Goal: Task Accomplishment & Management: Use online tool/utility

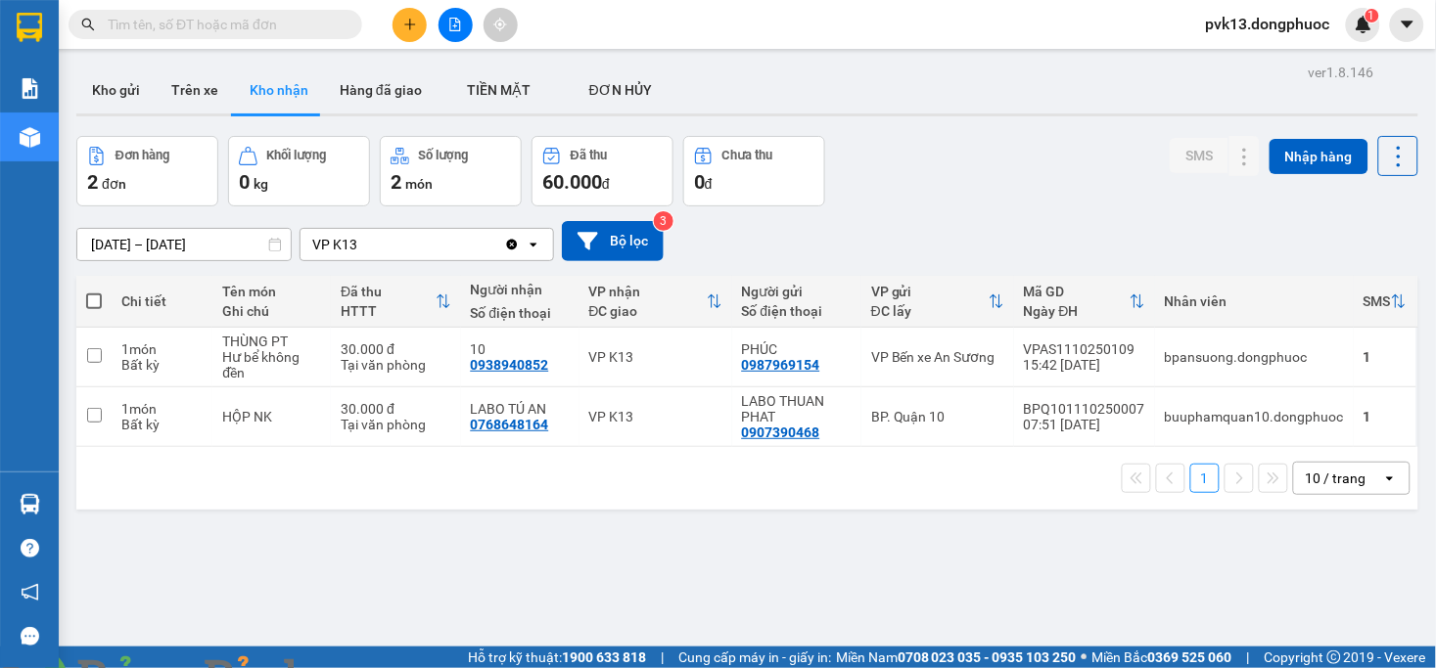
click at [360, 667] on img at bounding box center [354, 680] width 12 height 12
click at [1191, 355] on button at bounding box center [1204, 358] width 27 height 34
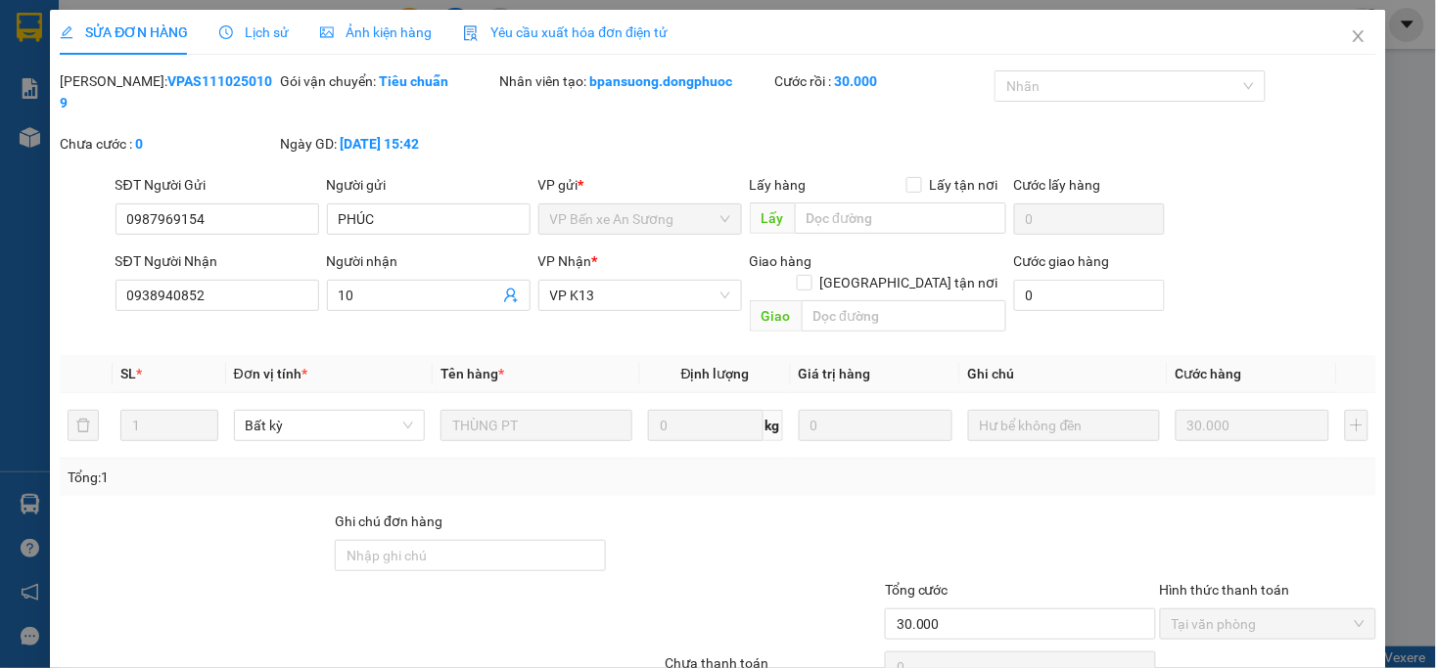
type input "0987969154"
type input "PHÚC"
type input "0938940852"
type input "10"
type input "30.000"
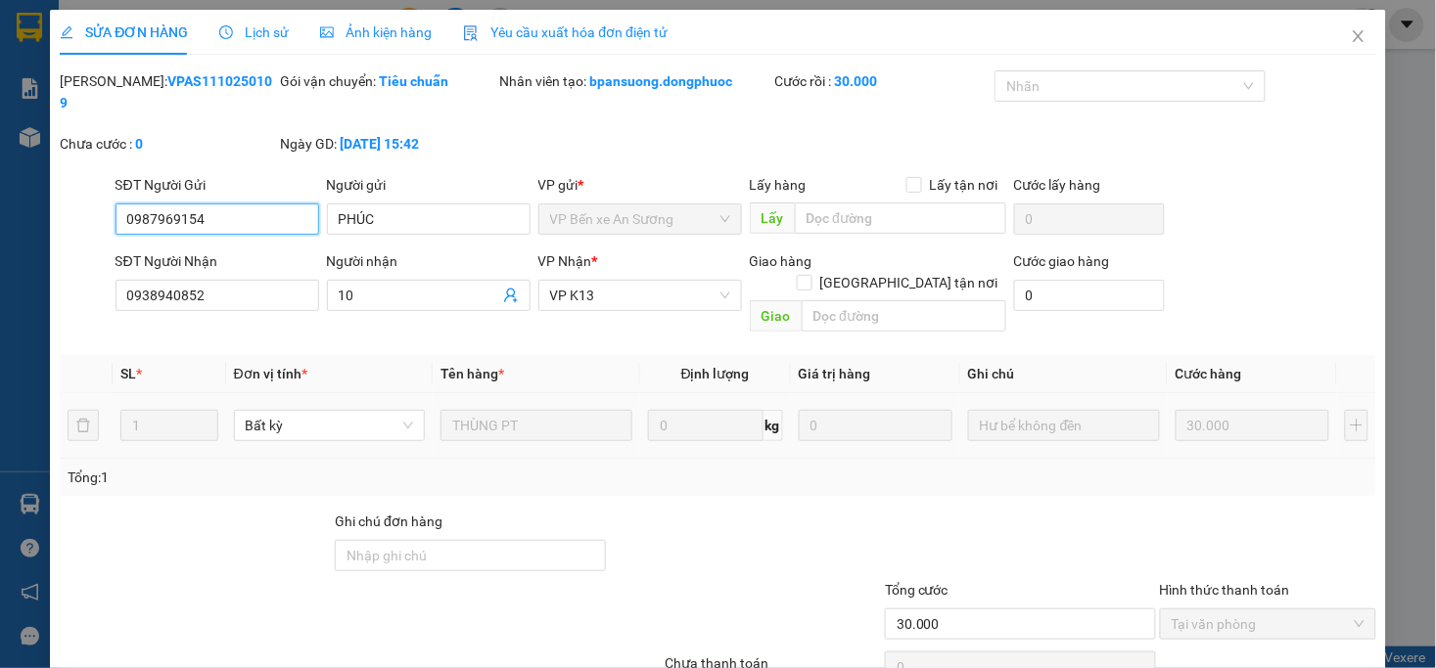
scroll to position [60, 0]
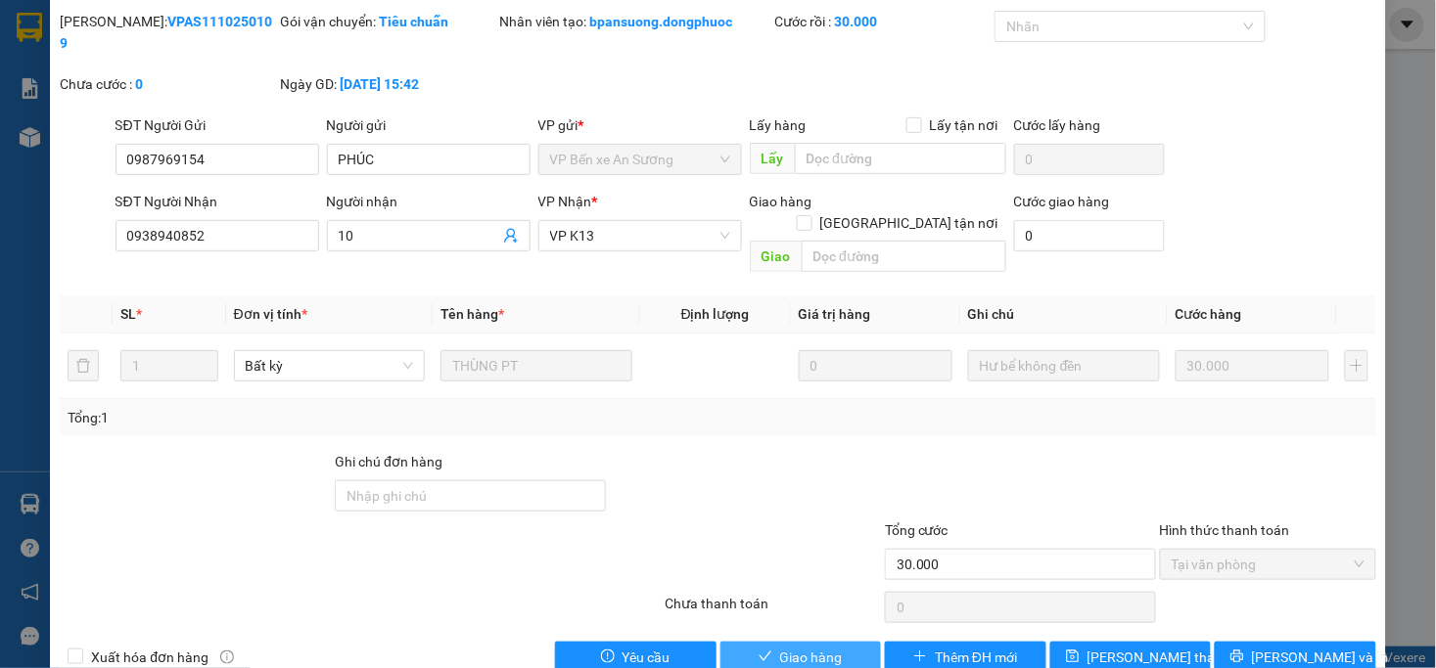
click at [780, 647] on span "Giao hàng" at bounding box center [811, 658] width 63 height 22
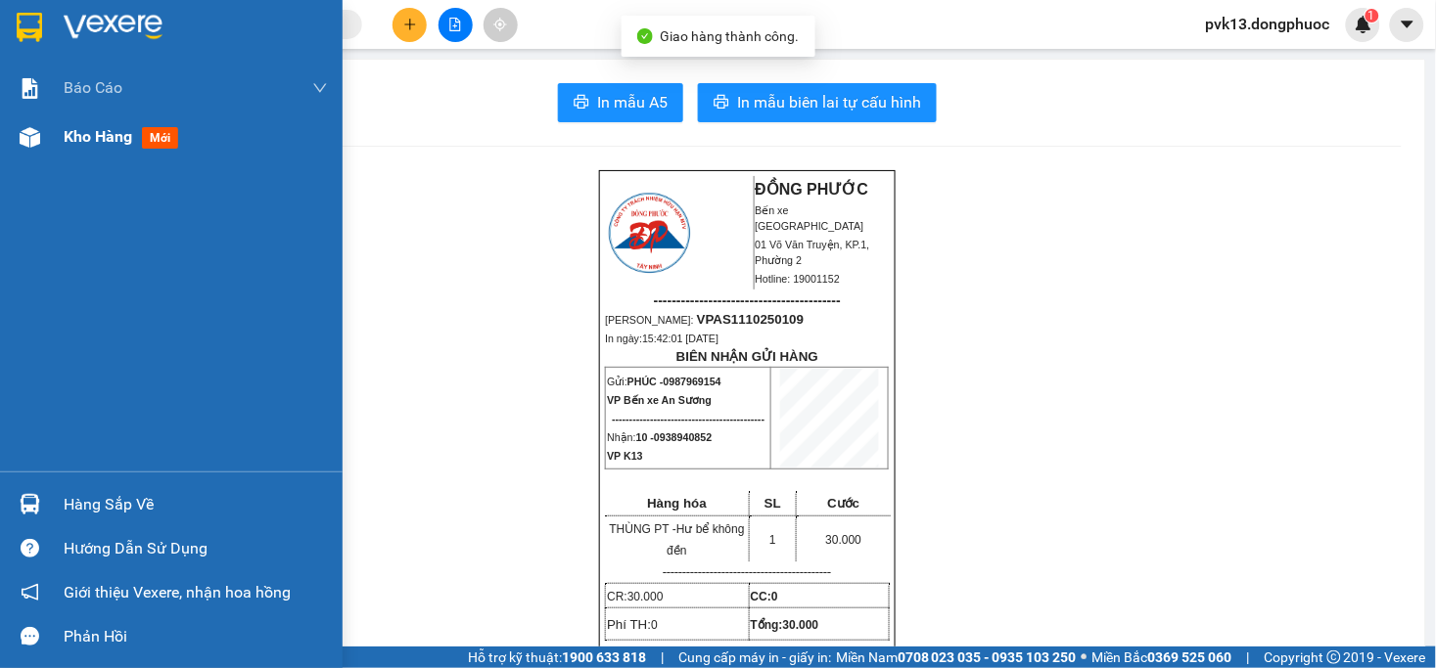
click at [37, 139] on img at bounding box center [30, 137] width 21 height 21
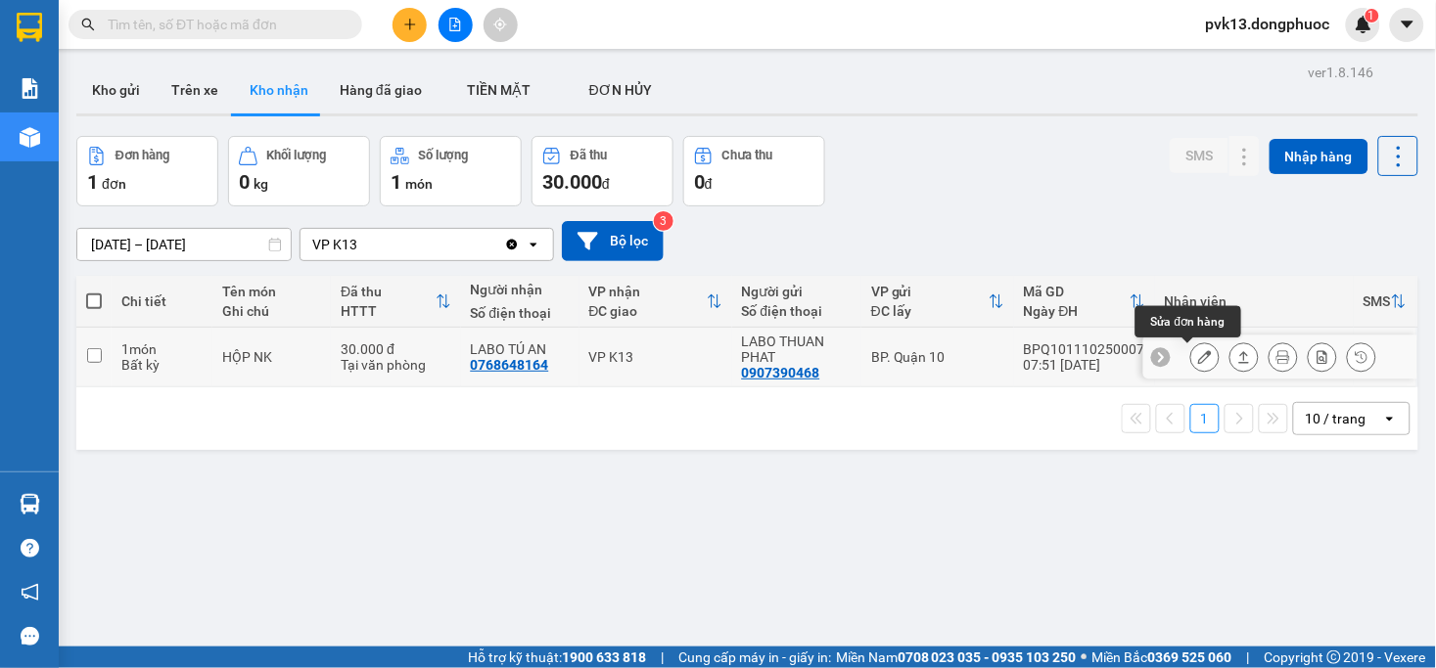
click at [1191, 356] on button at bounding box center [1204, 358] width 27 height 34
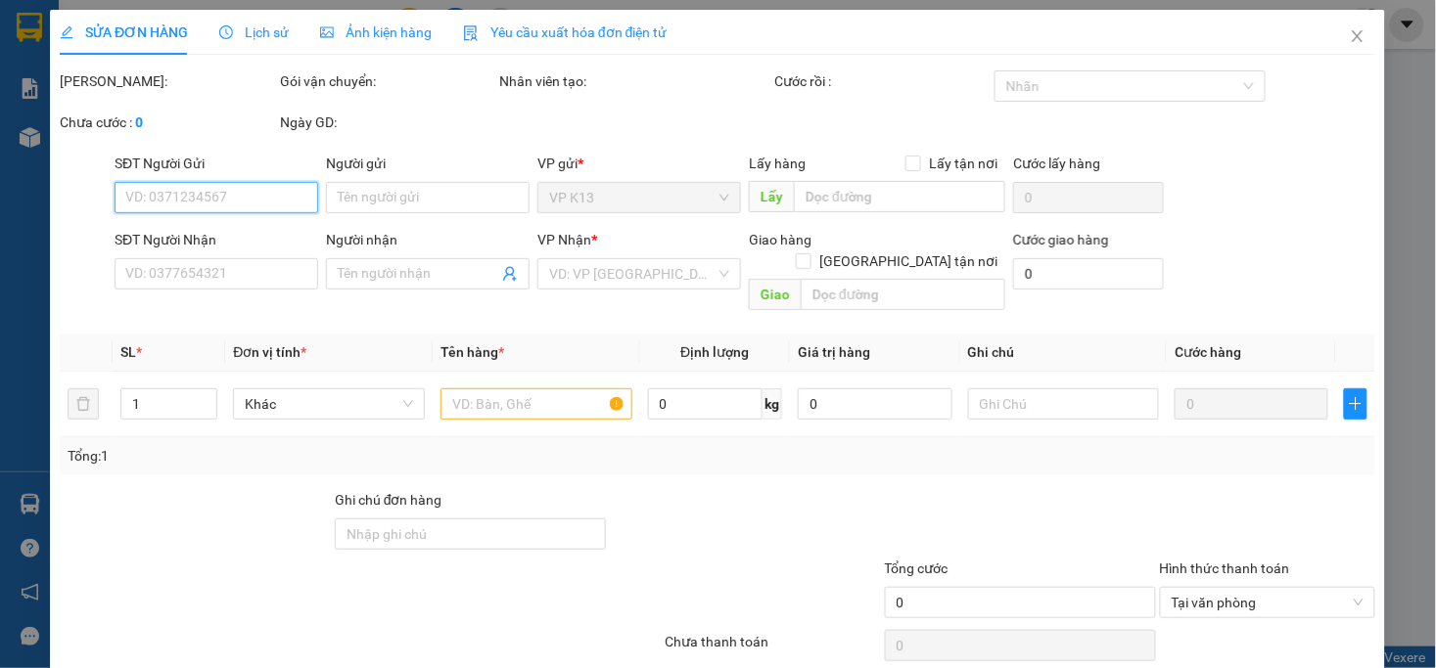
type input "0907390468"
type input "LABO THUAN PHAT"
type input "0768648164"
type input "LABO TÚ AN"
type input "30.000"
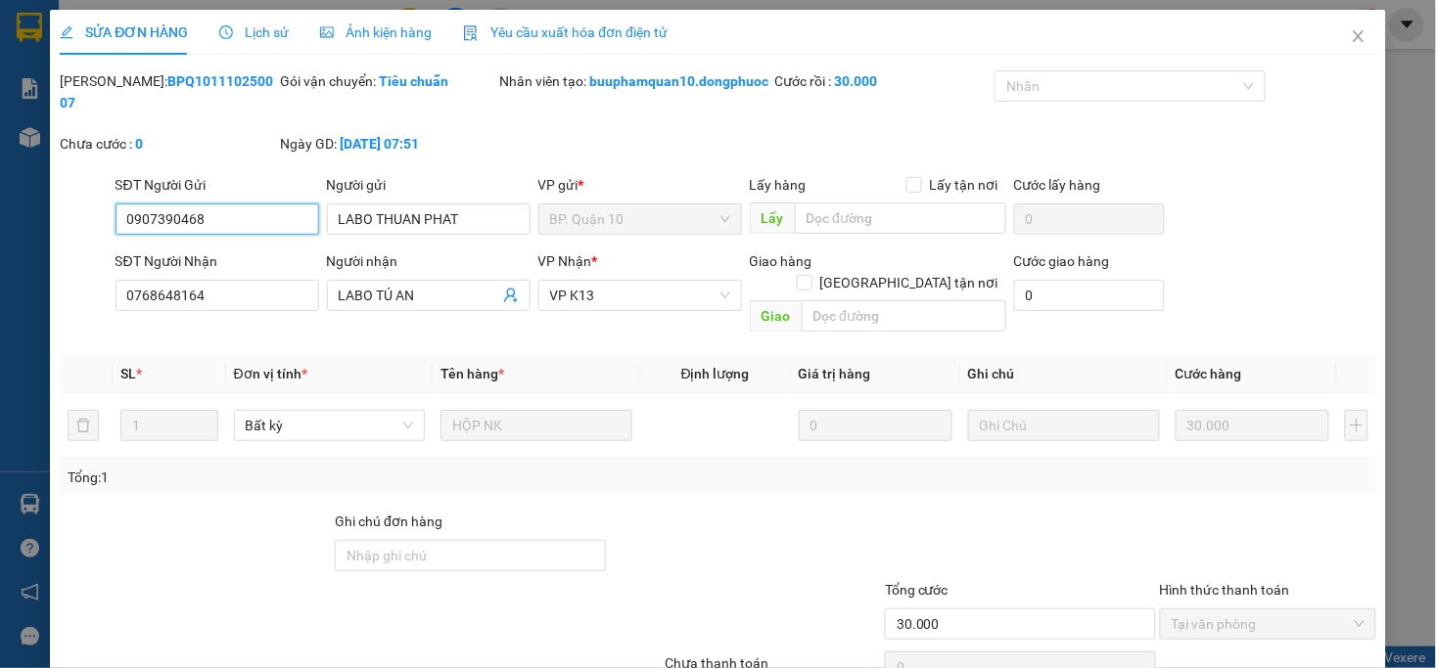
scroll to position [80, 0]
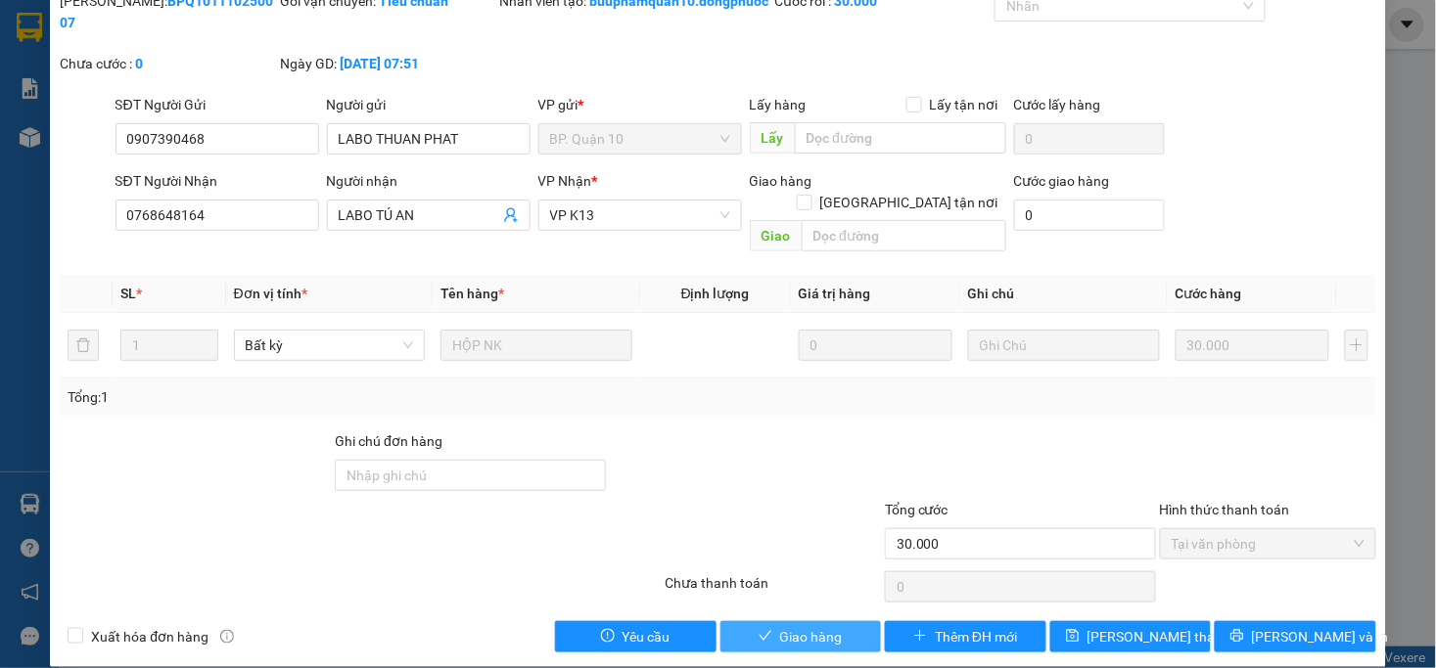
click at [797, 626] on span "Giao hàng" at bounding box center [811, 637] width 63 height 22
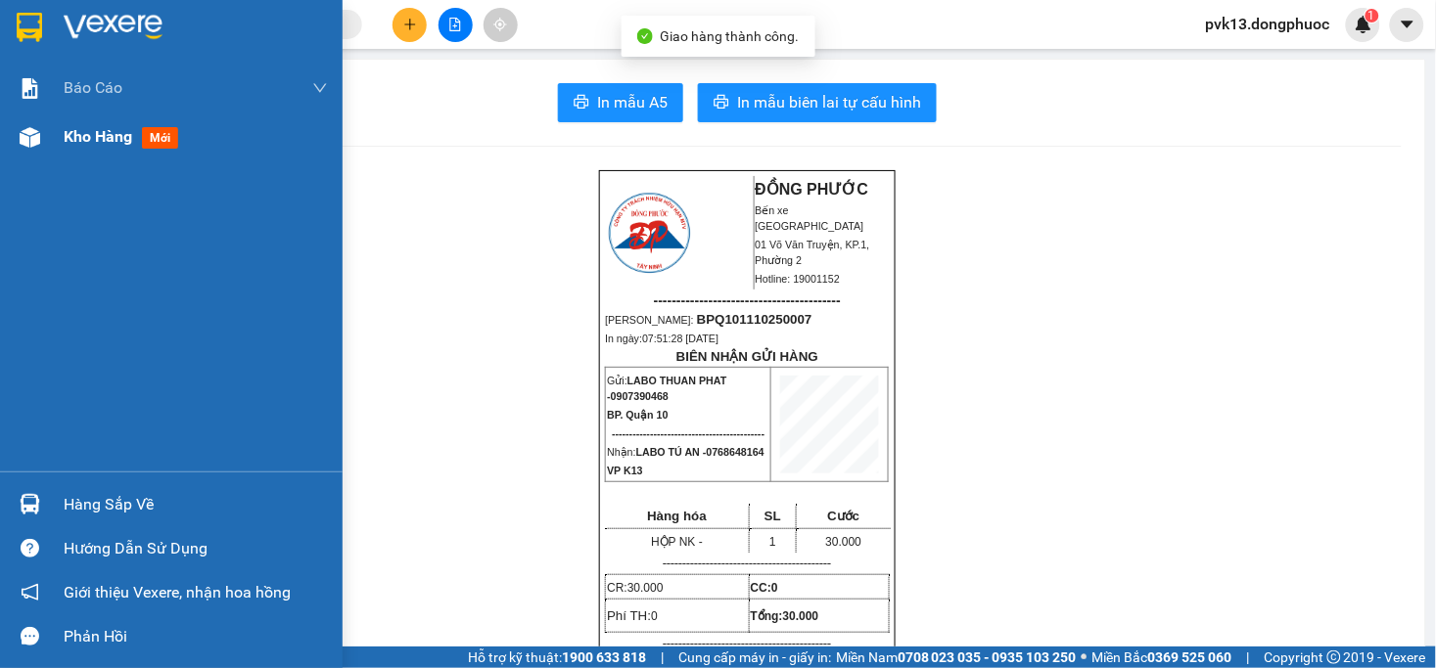
click at [43, 152] on div at bounding box center [30, 137] width 34 height 34
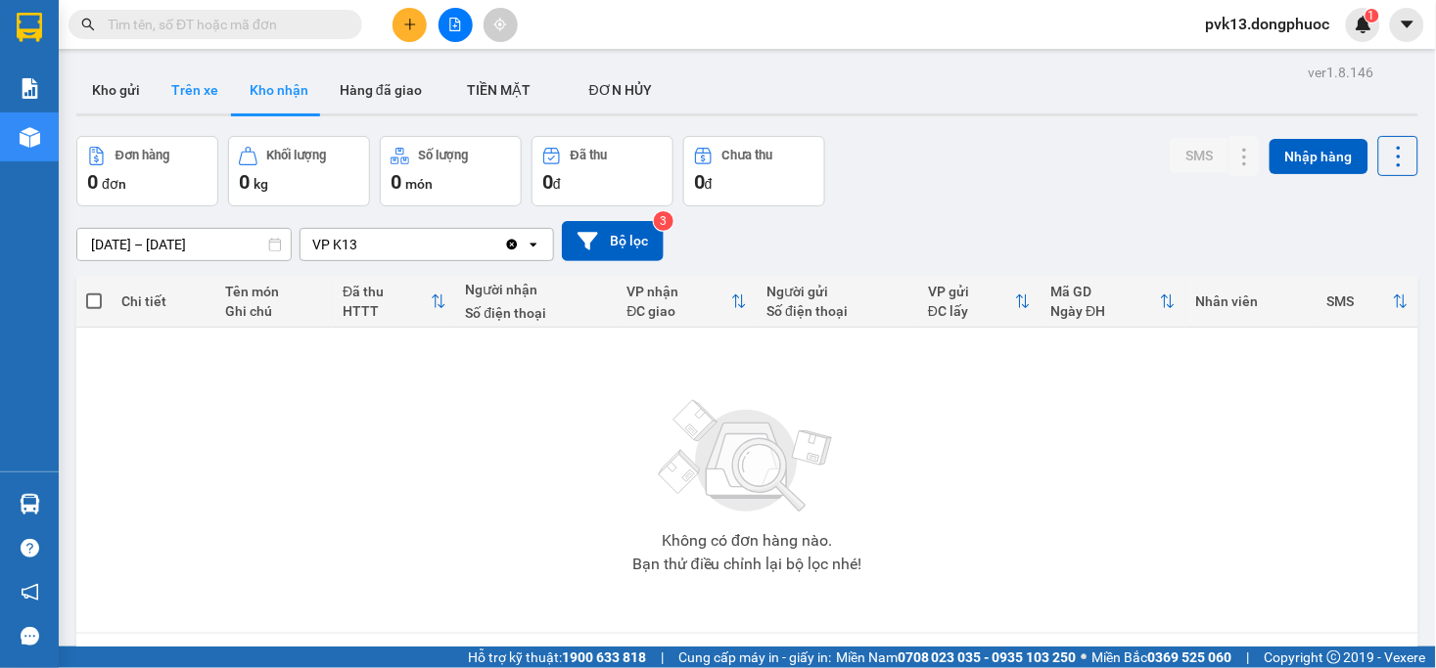
click at [190, 99] on button "Trên xe" at bounding box center [195, 90] width 78 height 47
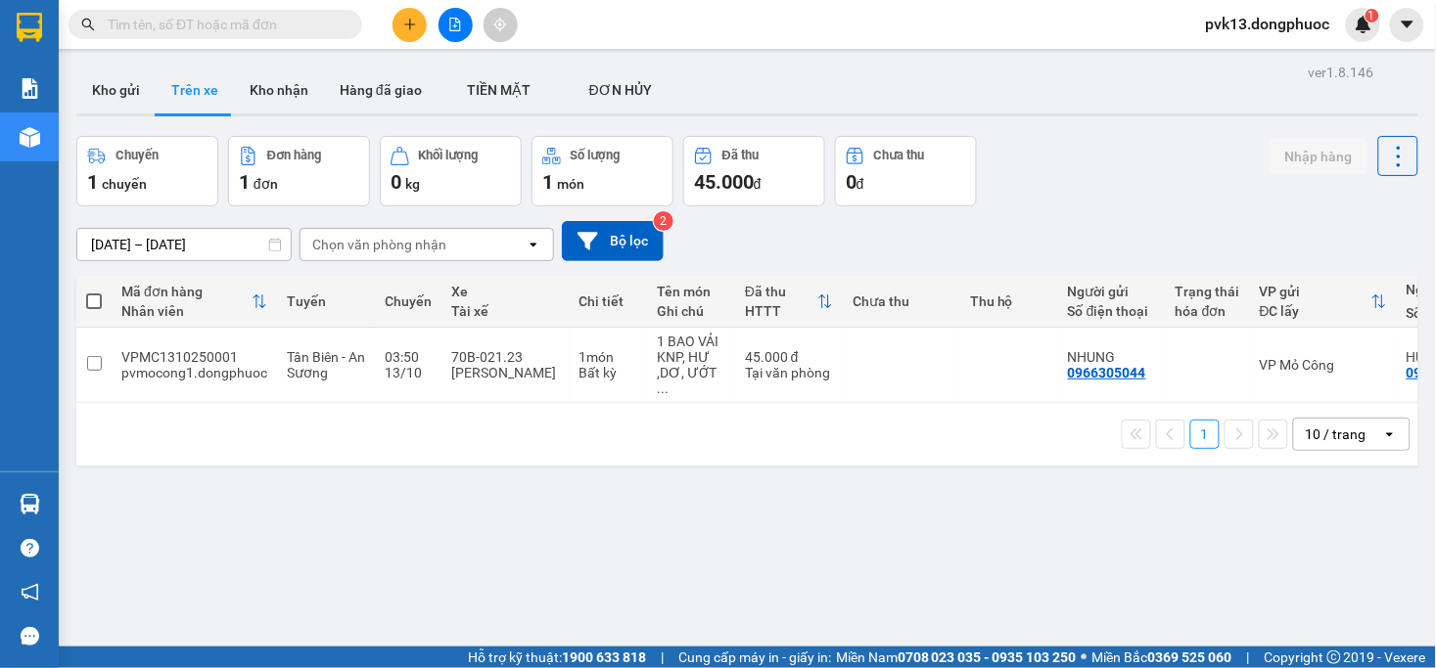
click at [421, 239] on div "Chọn văn phòng nhận" at bounding box center [379, 245] width 134 height 20
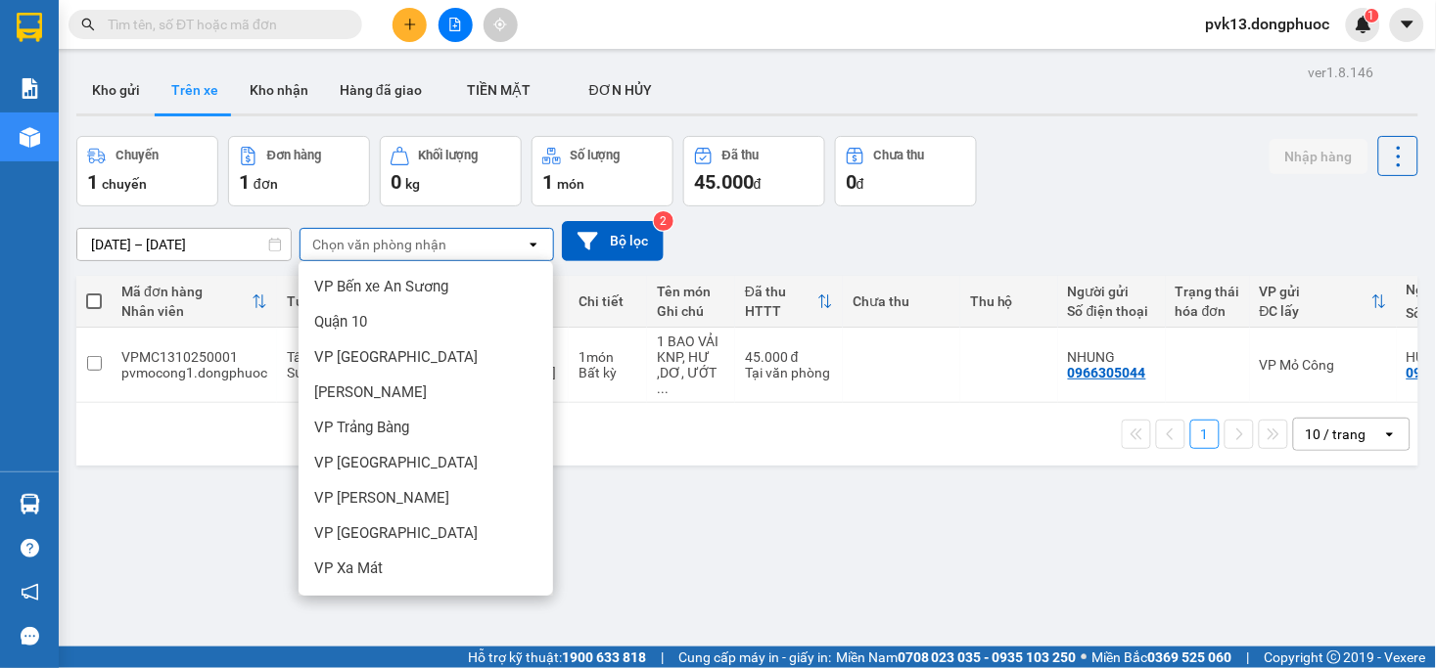
scroll to position [326, 0]
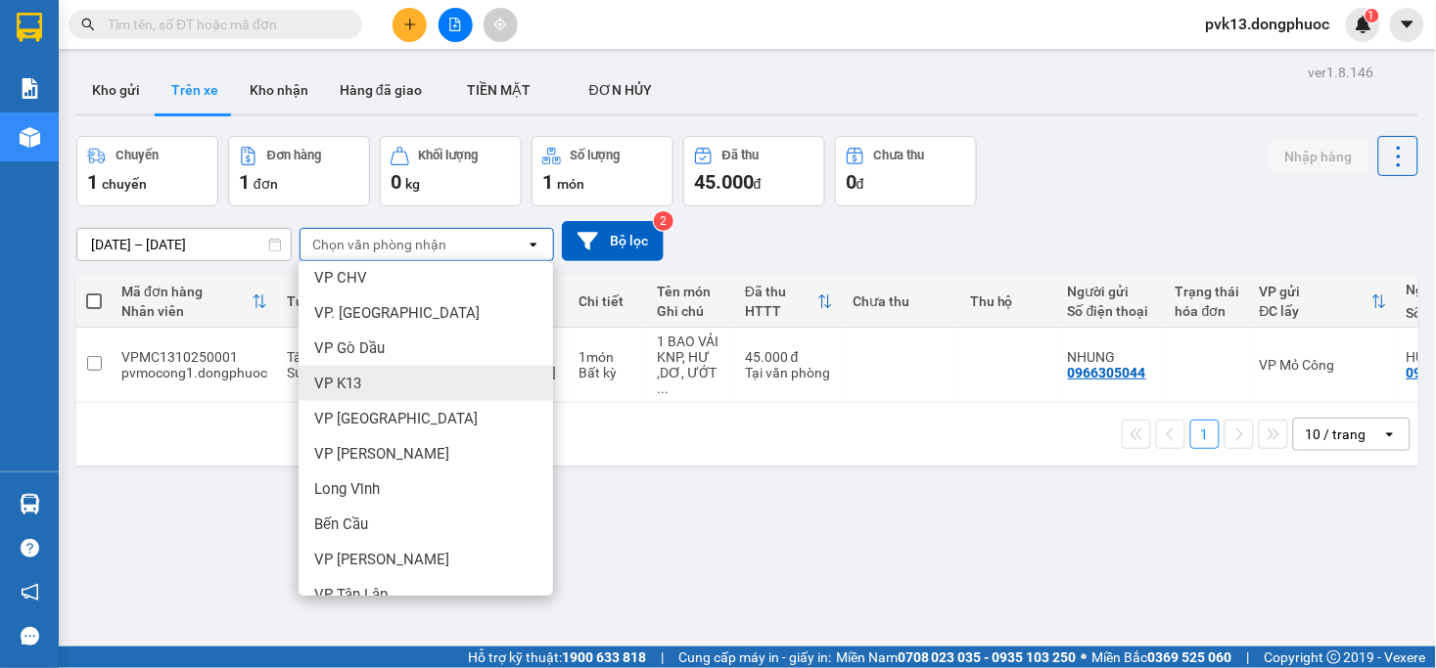
click at [360, 374] on span "VP K13" at bounding box center [337, 384] width 47 height 20
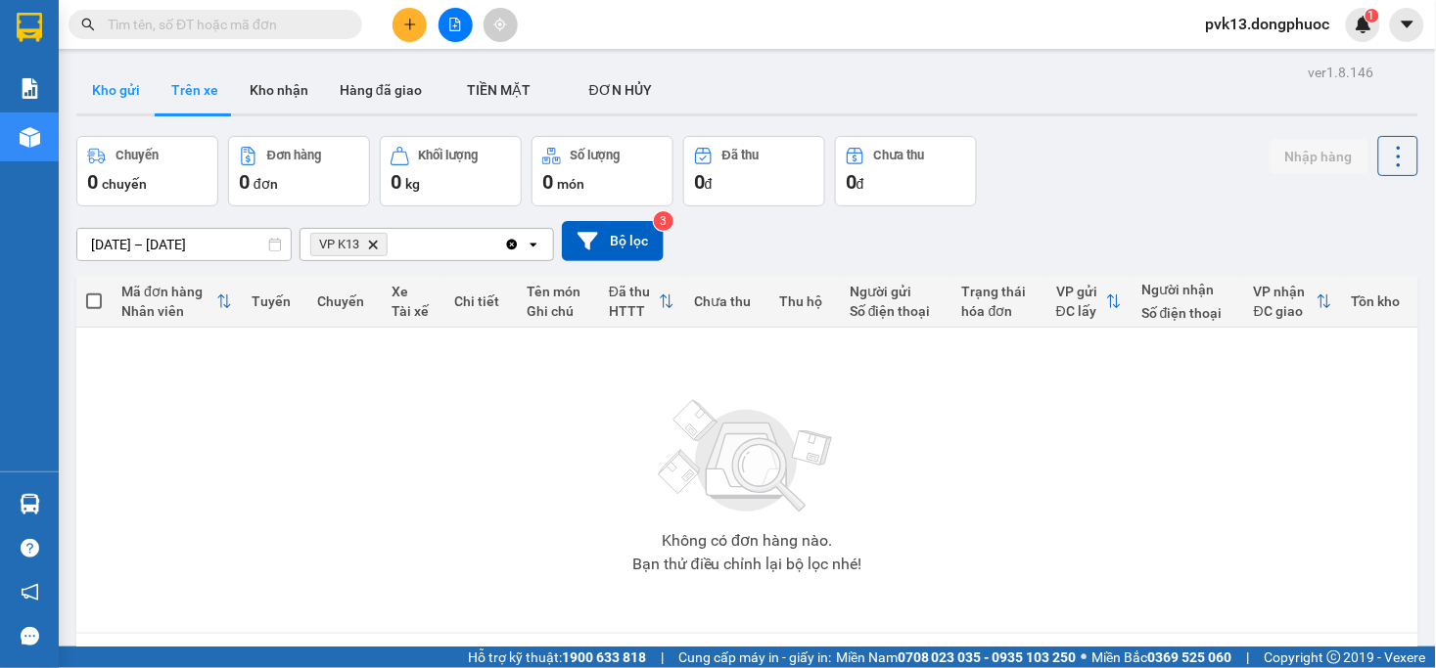
click at [124, 71] on button "Kho gửi" at bounding box center [115, 90] width 79 height 47
